Goal: Navigation & Orientation: Find specific page/section

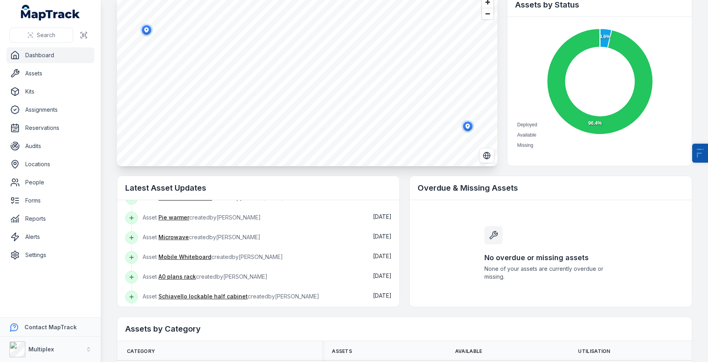
scroll to position [123, 0]
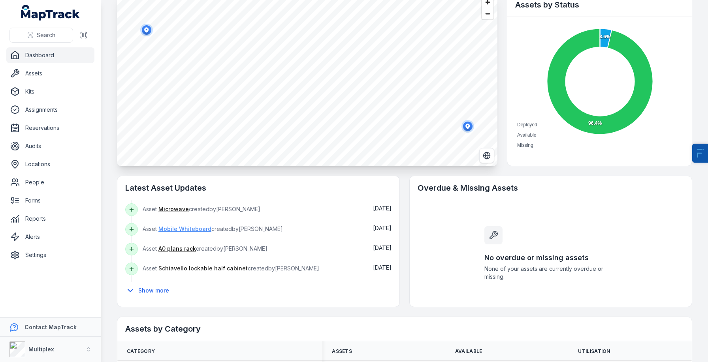
click at [171, 227] on link "Mobile Whiteboard" at bounding box center [184, 229] width 53 height 8
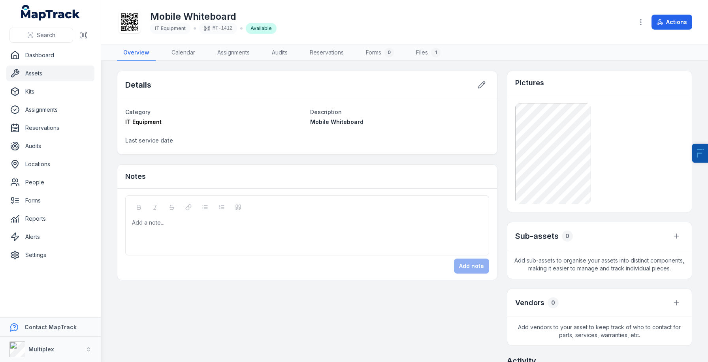
click at [56, 70] on link "Assets" at bounding box center [50, 74] width 88 height 16
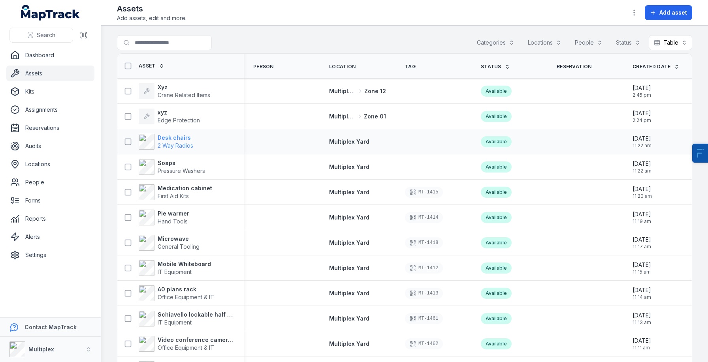
click at [169, 142] on span "2 Way Radios" at bounding box center [176, 145] width 36 height 7
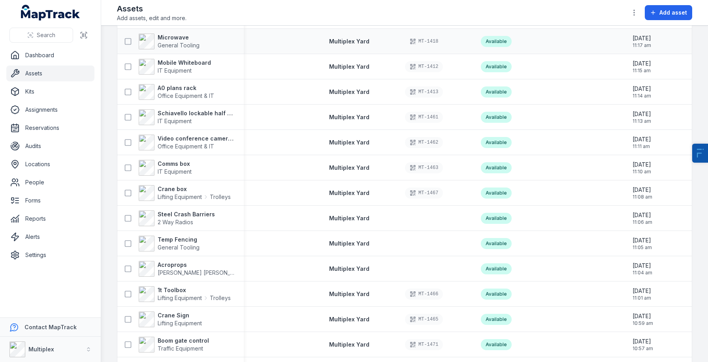
scroll to position [267, 0]
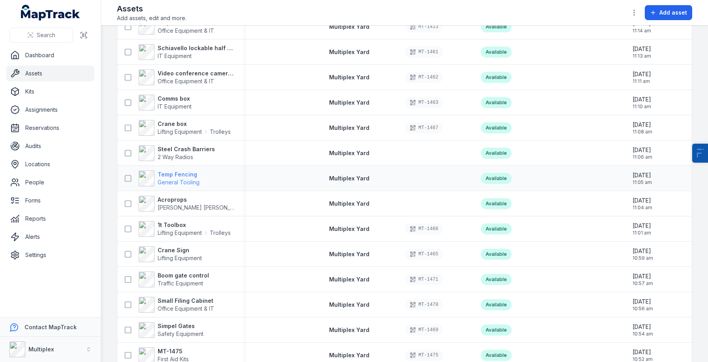
click at [186, 178] on strong "Temp Fencing" at bounding box center [179, 175] width 42 height 8
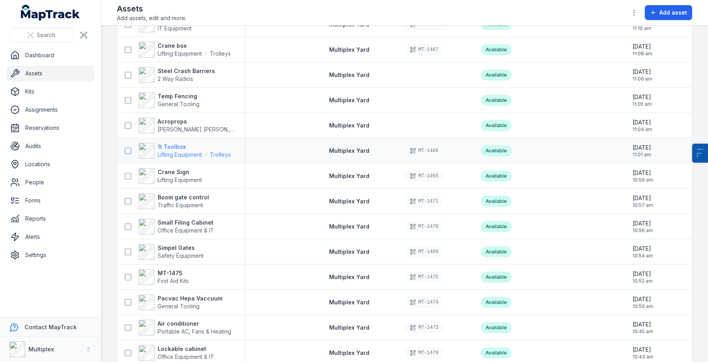
click at [163, 144] on strong "1t Toolbox" at bounding box center [194, 147] width 73 height 8
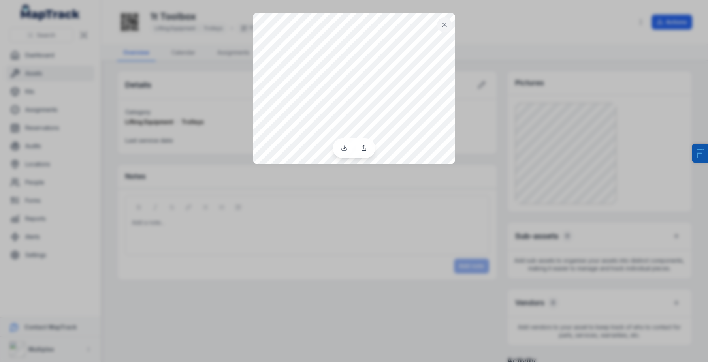
click at [202, 68] on div at bounding box center [354, 181] width 708 height 362
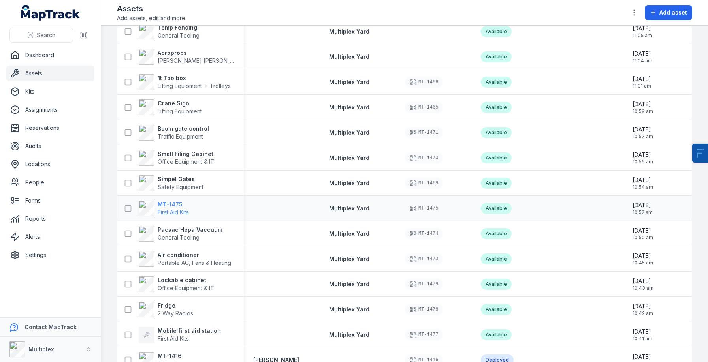
scroll to position [437, 0]
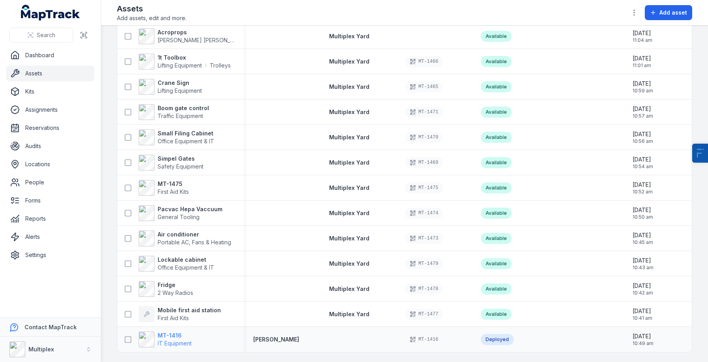
click at [161, 332] on strong "MT-1416" at bounding box center [175, 336] width 34 height 8
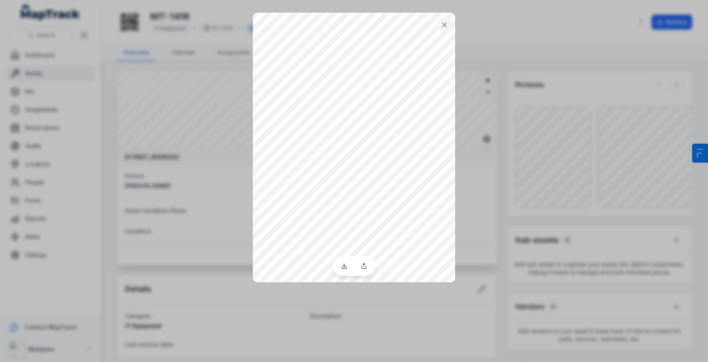
click at [447, 27] on icon at bounding box center [444, 25] width 8 height 8
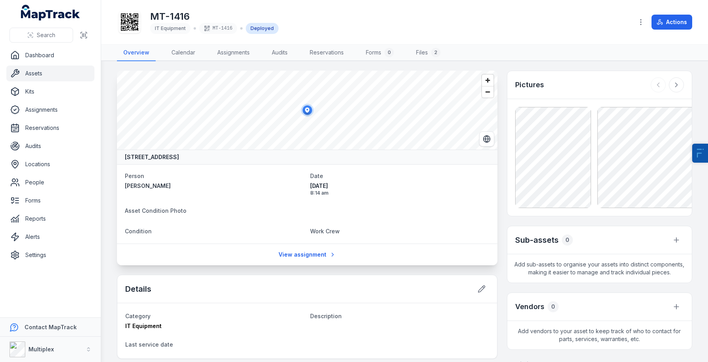
click at [28, 72] on link "Assets" at bounding box center [50, 74] width 88 height 16
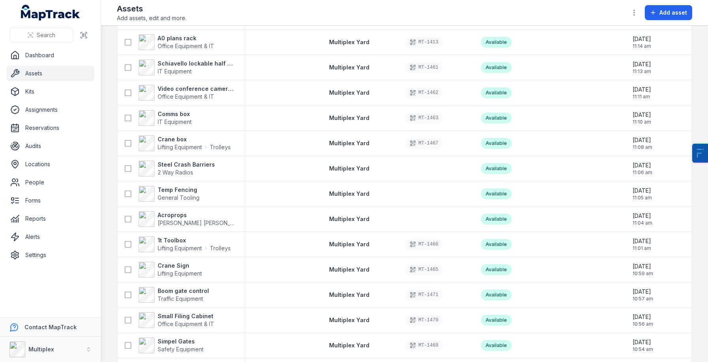
scroll to position [437, 0]
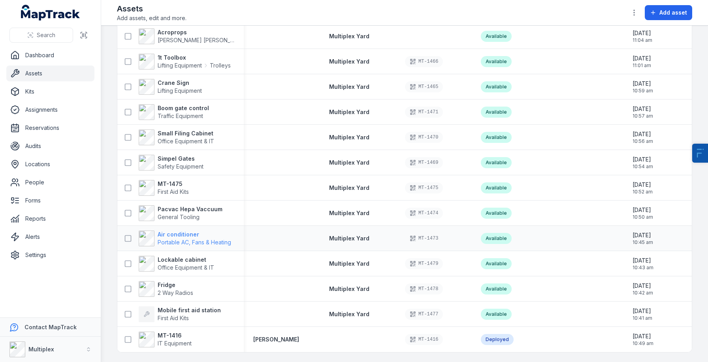
click at [183, 231] on strong "Air conditioner" at bounding box center [194, 235] width 73 height 8
click at [181, 209] on strong "Pacvac Hepa Vaccuum" at bounding box center [190, 209] width 65 height 8
click at [176, 180] on strong "MT-1475" at bounding box center [173, 184] width 31 height 8
click at [185, 152] on div "Simpel Gates Safety Equipment" at bounding box center [180, 163] width 126 height 22
click at [181, 159] on strong "Simpel Gates" at bounding box center [181, 159] width 46 height 8
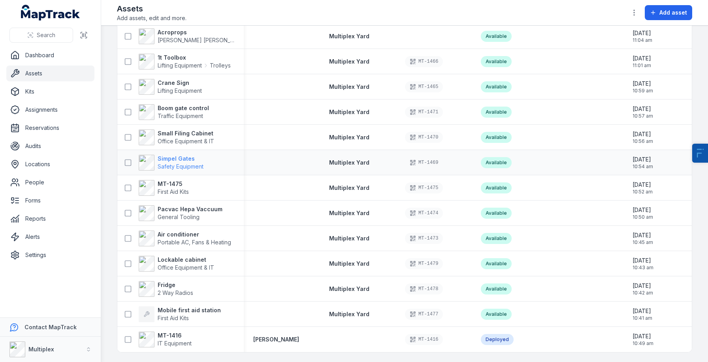
click at [186, 155] on strong "Simpel Gates" at bounding box center [181, 159] width 46 height 8
click at [190, 132] on strong "Small Filing Cabinet" at bounding box center [186, 134] width 56 height 8
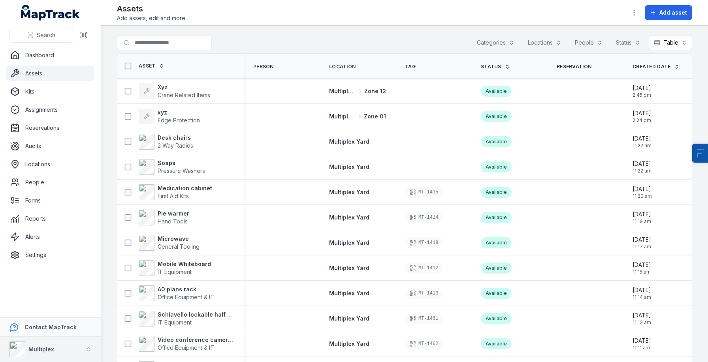
click at [53, 356] on button "Multiplex" at bounding box center [50, 349] width 101 height 25
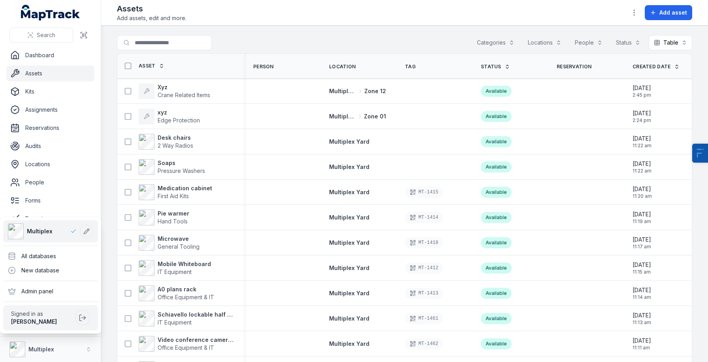
click at [109, 208] on div "Search Dashboard Assets Kits Assignments Reservations Audits Locations People F…" at bounding box center [354, 181] width 708 height 362
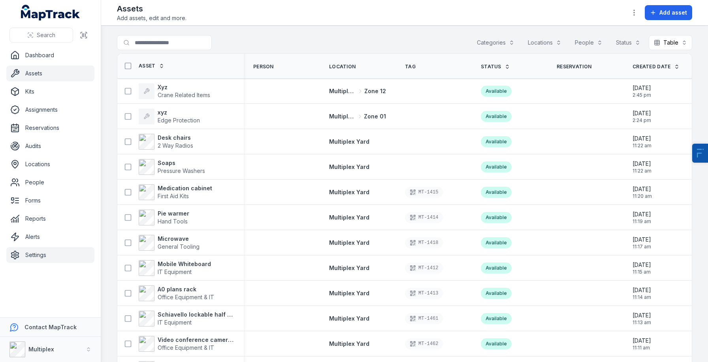
click at [43, 252] on link "Settings" at bounding box center [50, 255] width 88 height 16
click at [170, 143] on span "2 Way Radios" at bounding box center [176, 145] width 36 height 7
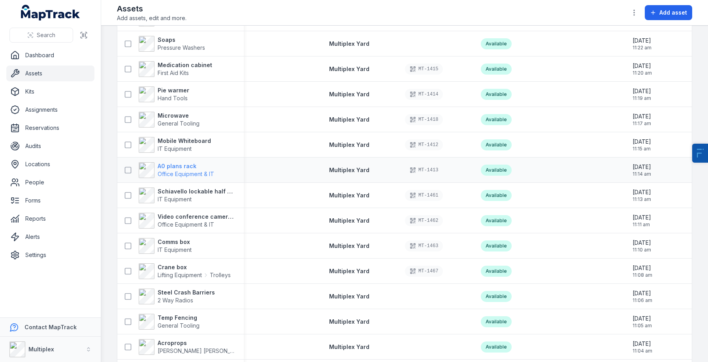
scroll to position [133, 0]
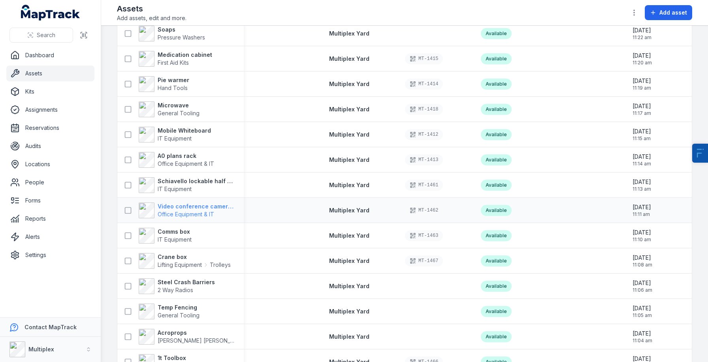
click at [196, 204] on strong "Video conference camera and speaker" at bounding box center [196, 207] width 77 height 8
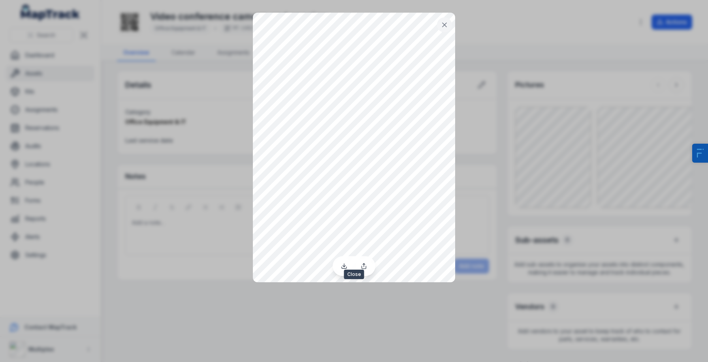
click at [442, 26] on icon at bounding box center [444, 25] width 4 height 4
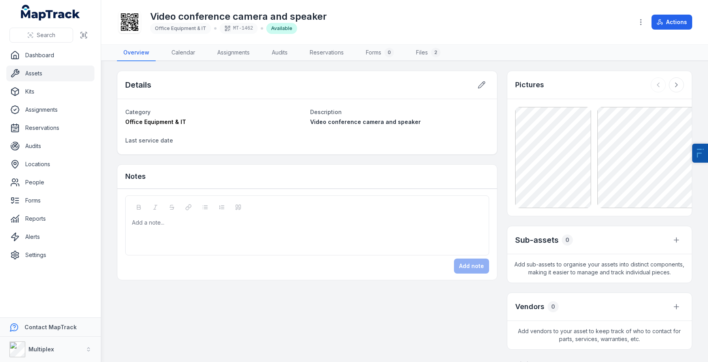
click at [69, 71] on link "Assets" at bounding box center [50, 74] width 88 height 16
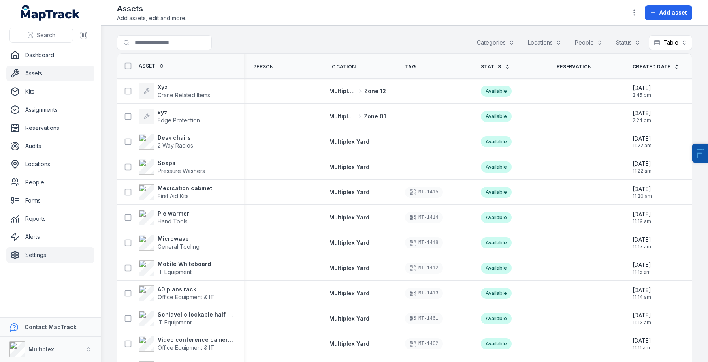
click at [49, 250] on link "Settings" at bounding box center [50, 255] width 88 height 16
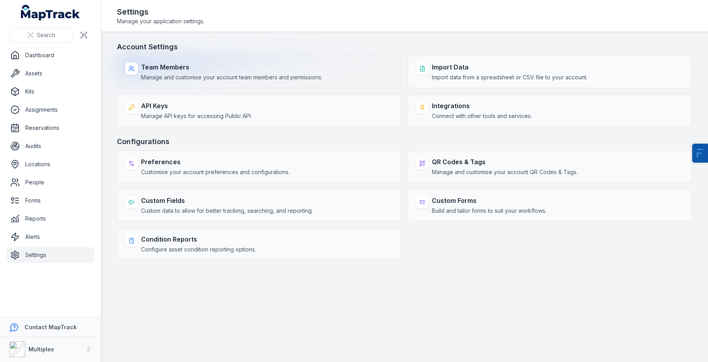
click at [187, 68] on strong "Team Members" at bounding box center [231, 66] width 181 height 9
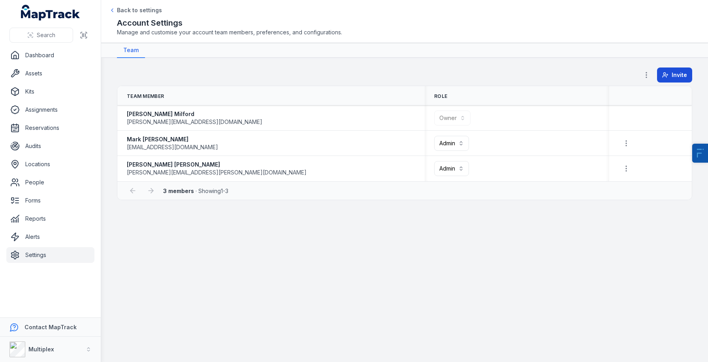
click at [671, 73] on button "Invite" at bounding box center [674, 75] width 35 height 15
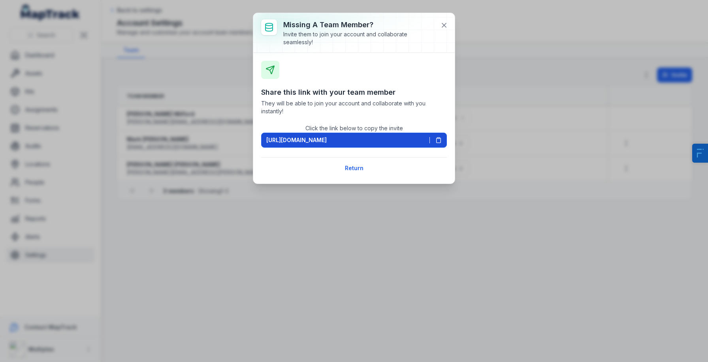
click at [430, 136] on button "https://app.maptrack.com/invite/4yARHylMs0HcdWh5o9bvIeNxiYKXlJWo1V0d5uJ" at bounding box center [354, 140] width 186 height 15
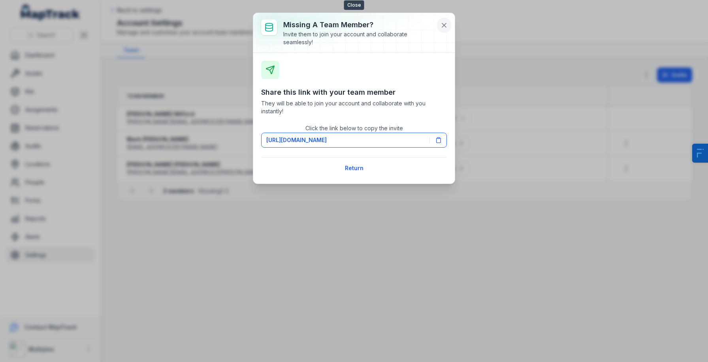
click at [444, 26] on icon at bounding box center [444, 25] width 8 height 8
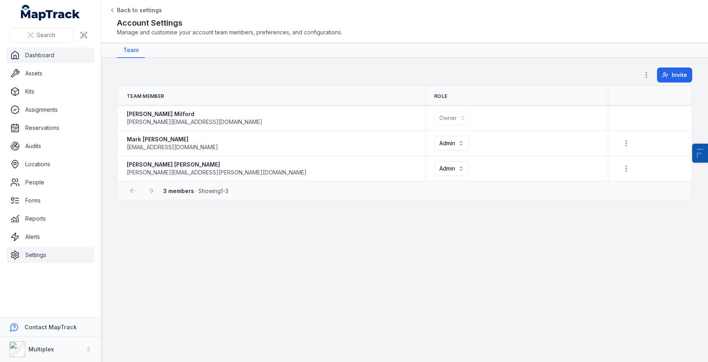
click at [54, 53] on link "Dashboard" at bounding box center [50, 55] width 88 height 16
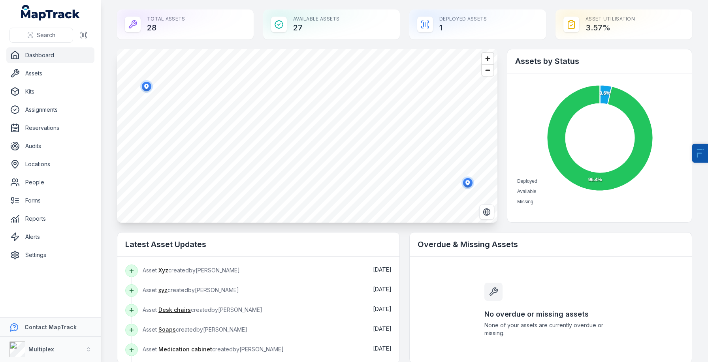
click at [144, 86] on icon "button" at bounding box center [147, 87] width 16 height 16
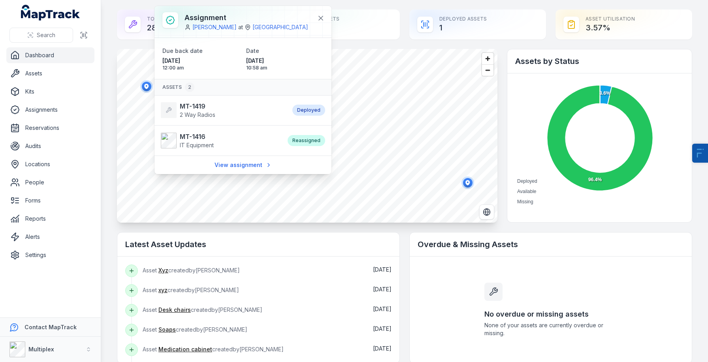
click at [467, 179] on ellipse "button" at bounding box center [467, 182] width 9 height 9
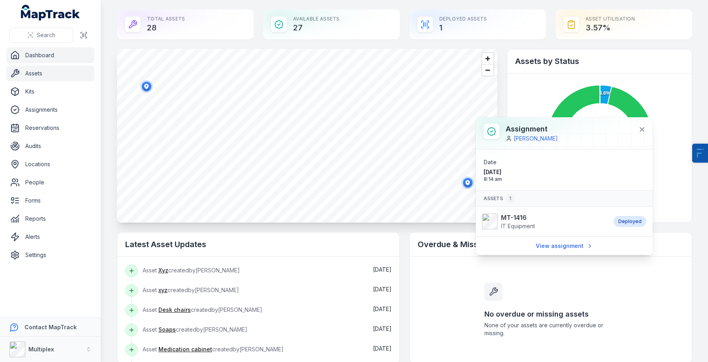
click at [62, 75] on link "Assets" at bounding box center [50, 74] width 88 height 16
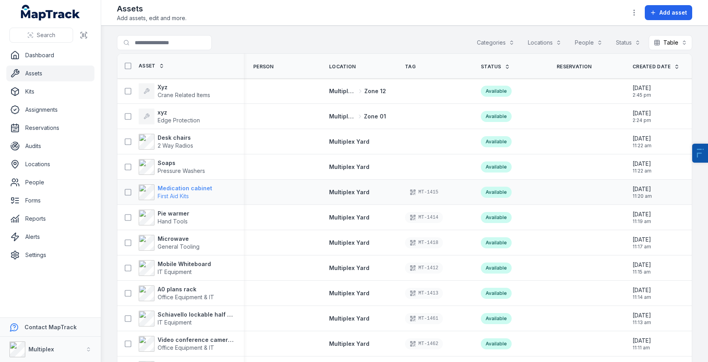
click at [186, 188] on strong "Medication cabinet" at bounding box center [185, 188] width 54 height 8
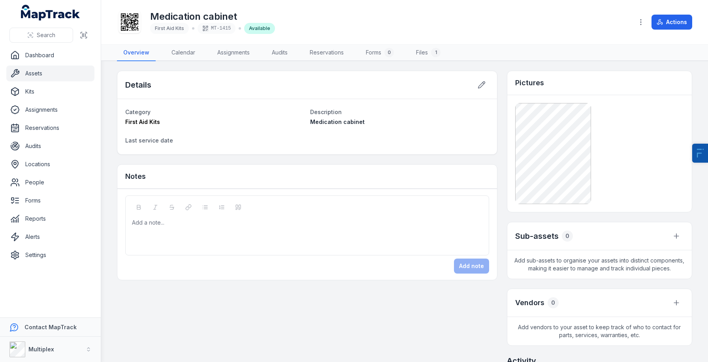
click at [63, 71] on link "Assets" at bounding box center [50, 74] width 88 height 16
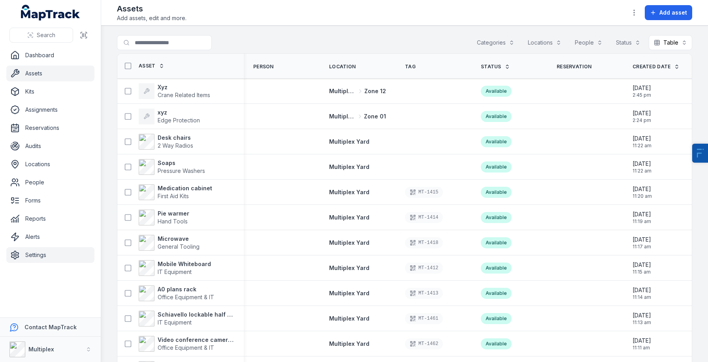
click at [50, 259] on link "Settings" at bounding box center [50, 255] width 88 height 16
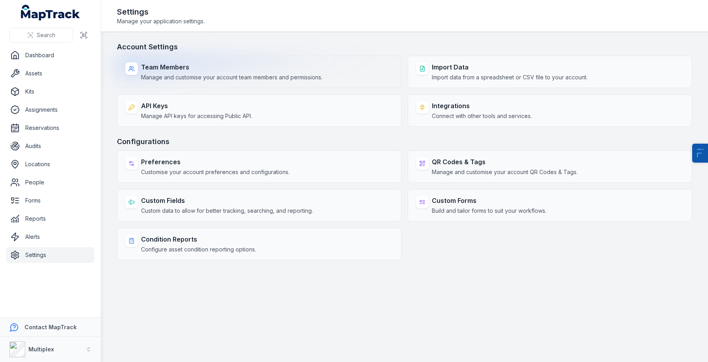
click at [190, 68] on strong "Team Members" at bounding box center [231, 66] width 181 height 9
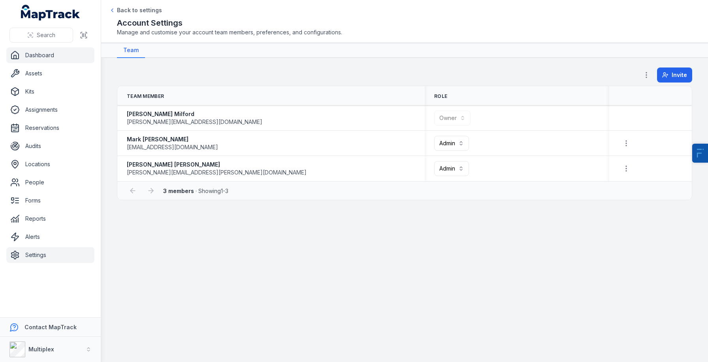
click at [31, 57] on link "Dashboard" at bounding box center [50, 55] width 88 height 16
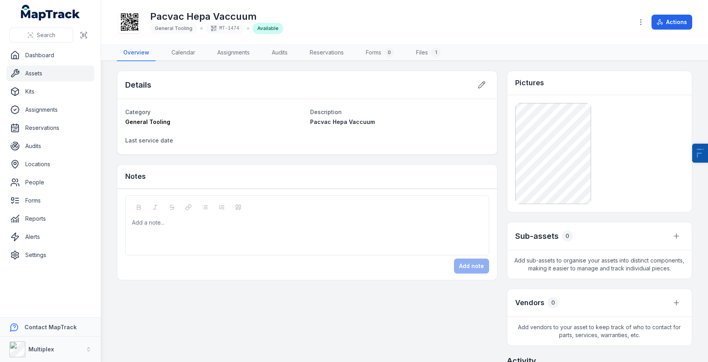
click at [45, 76] on link "Assets" at bounding box center [50, 74] width 88 height 16
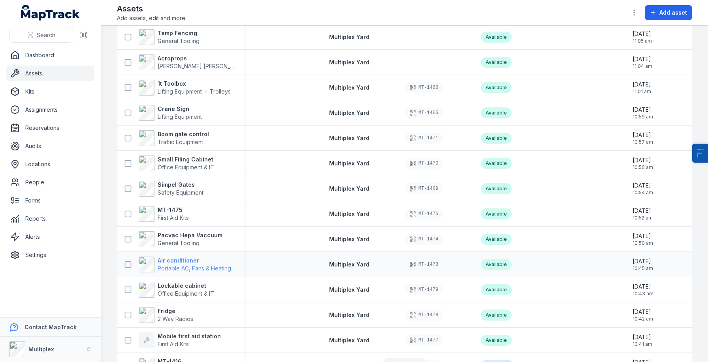
scroll to position [437, 0]
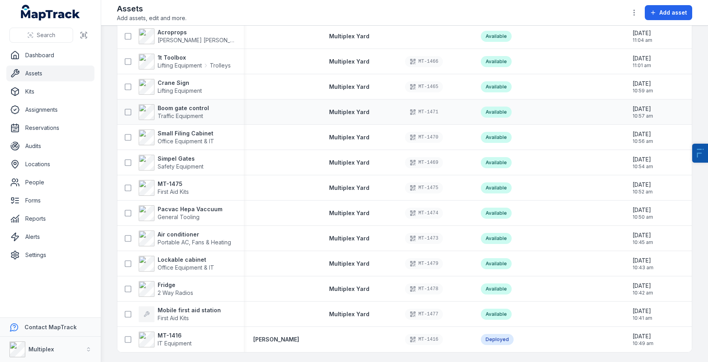
click at [176, 101] on div "Boom gate control Traffic Equipment" at bounding box center [180, 112] width 126 height 22
click at [173, 114] on span "Traffic Equipment" at bounding box center [180, 116] width 45 height 7
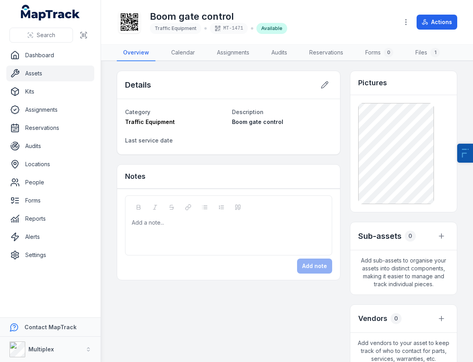
click at [335, 17] on div "Boom gate control Traffic Equipment MT-1471 Available" at bounding box center [255, 21] width 276 height 25
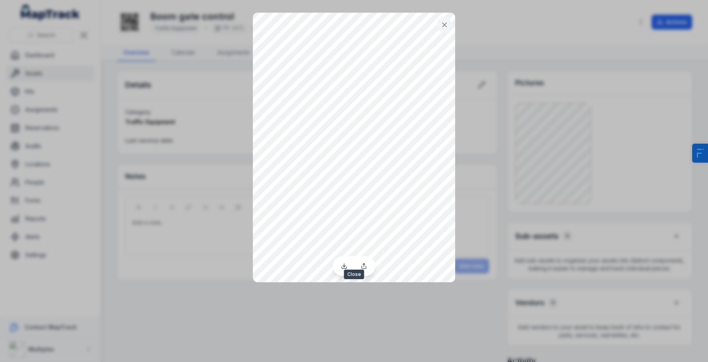
click at [441, 24] on icon at bounding box center [444, 25] width 8 height 8
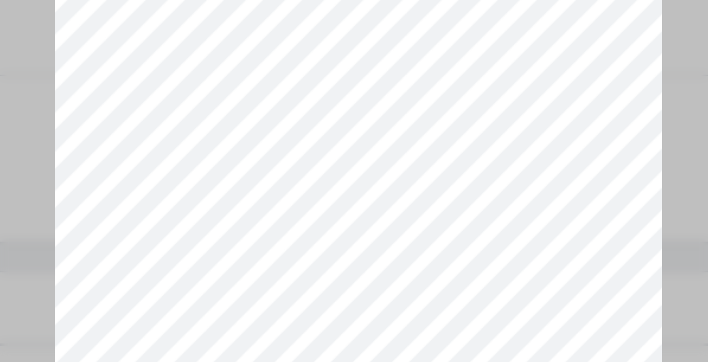
click at [249, 166] on div at bounding box center [354, 181] width 708 height 362
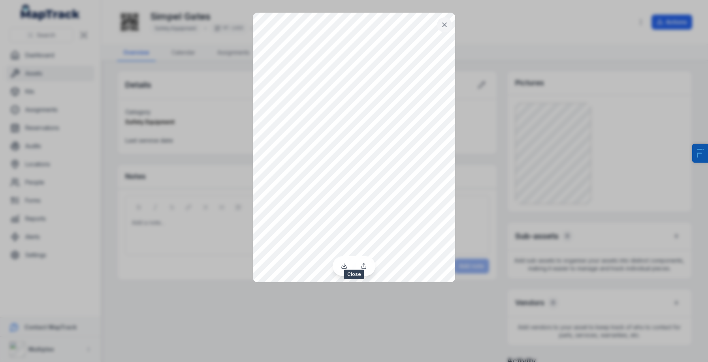
click at [445, 30] on button at bounding box center [444, 24] width 15 height 15
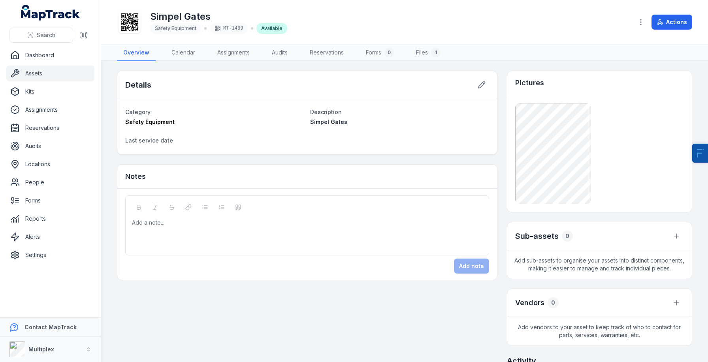
click at [56, 69] on link "Assets" at bounding box center [50, 74] width 88 height 16
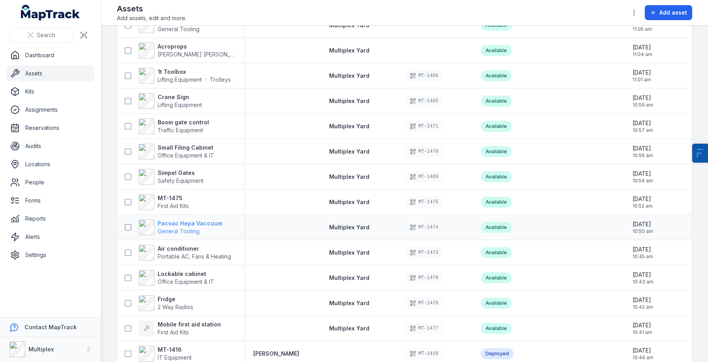
scroll to position [424, 0]
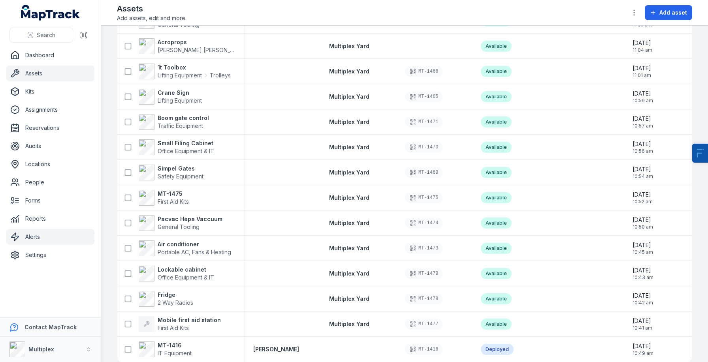
click at [35, 240] on link "Alerts" at bounding box center [50, 237] width 88 height 16
click at [41, 207] on link "Forms" at bounding box center [50, 201] width 88 height 16
